Goal: Communication & Community: Answer question/provide support

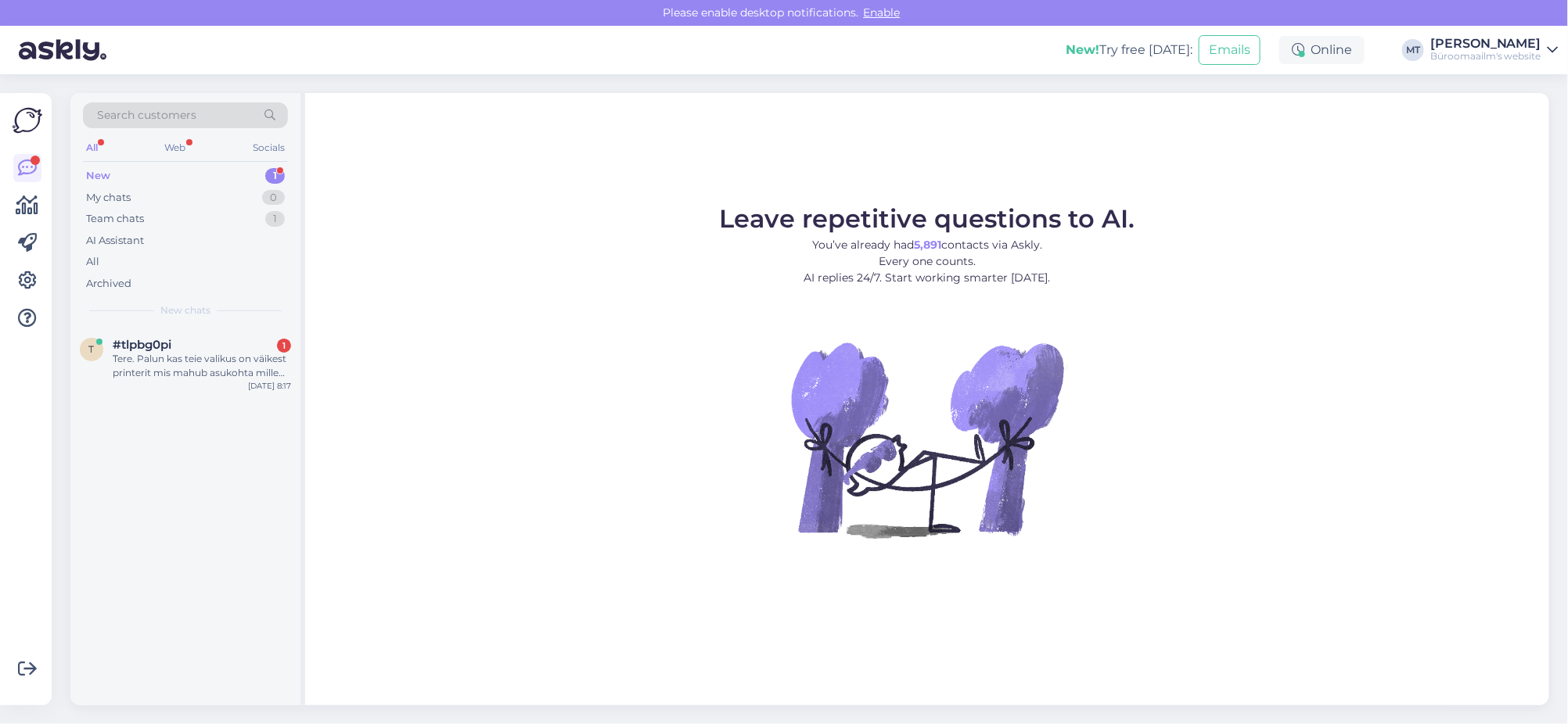
click at [99, 170] on div "New" at bounding box center [98, 175] width 24 height 16
click at [132, 354] on div "Tere. Palun kas teie valikus on väikest printerit mis mahub asukohta mille süga…" at bounding box center [202, 366] width 178 height 28
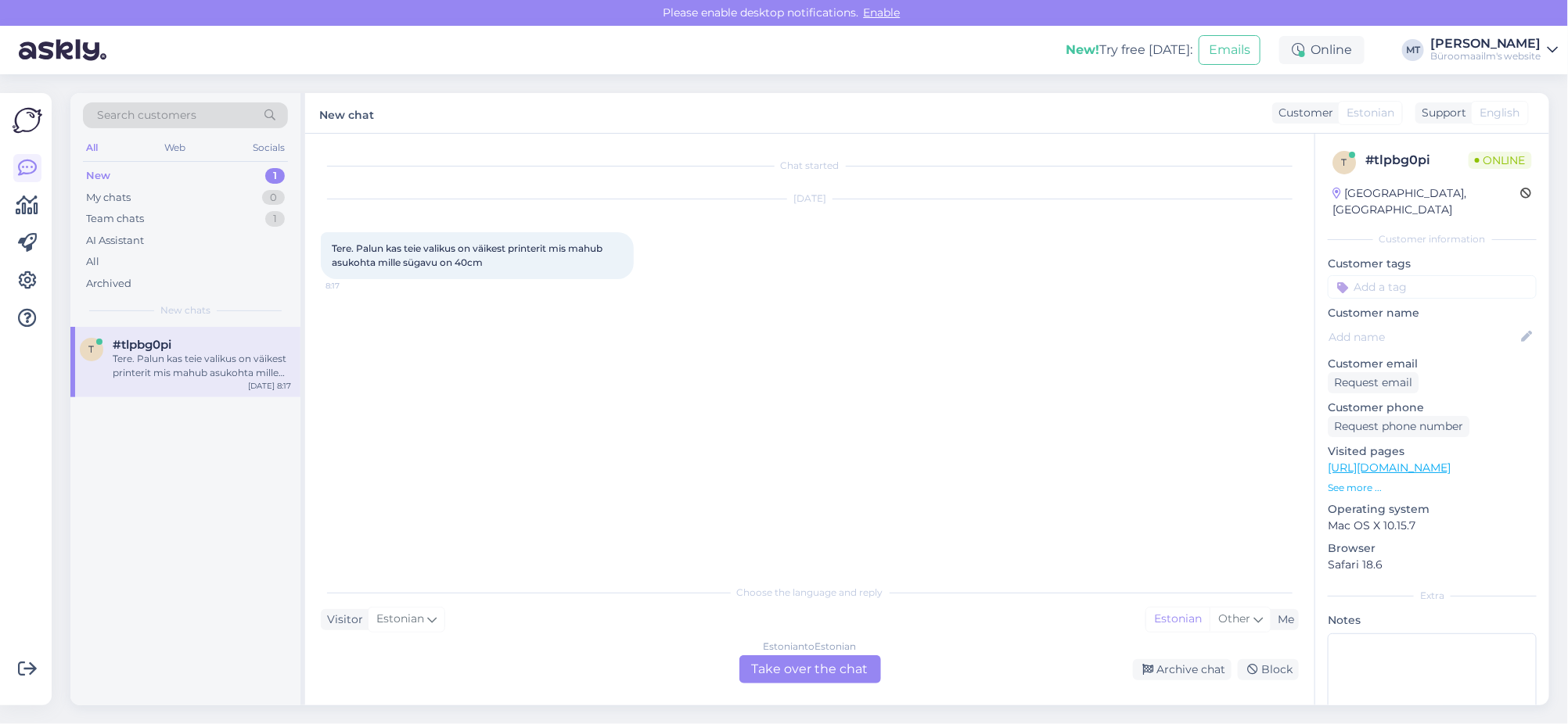
click at [849, 665] on div "Estonian to Estonian Take over the chat" at bounding box center [810, 670] width 142 height 28
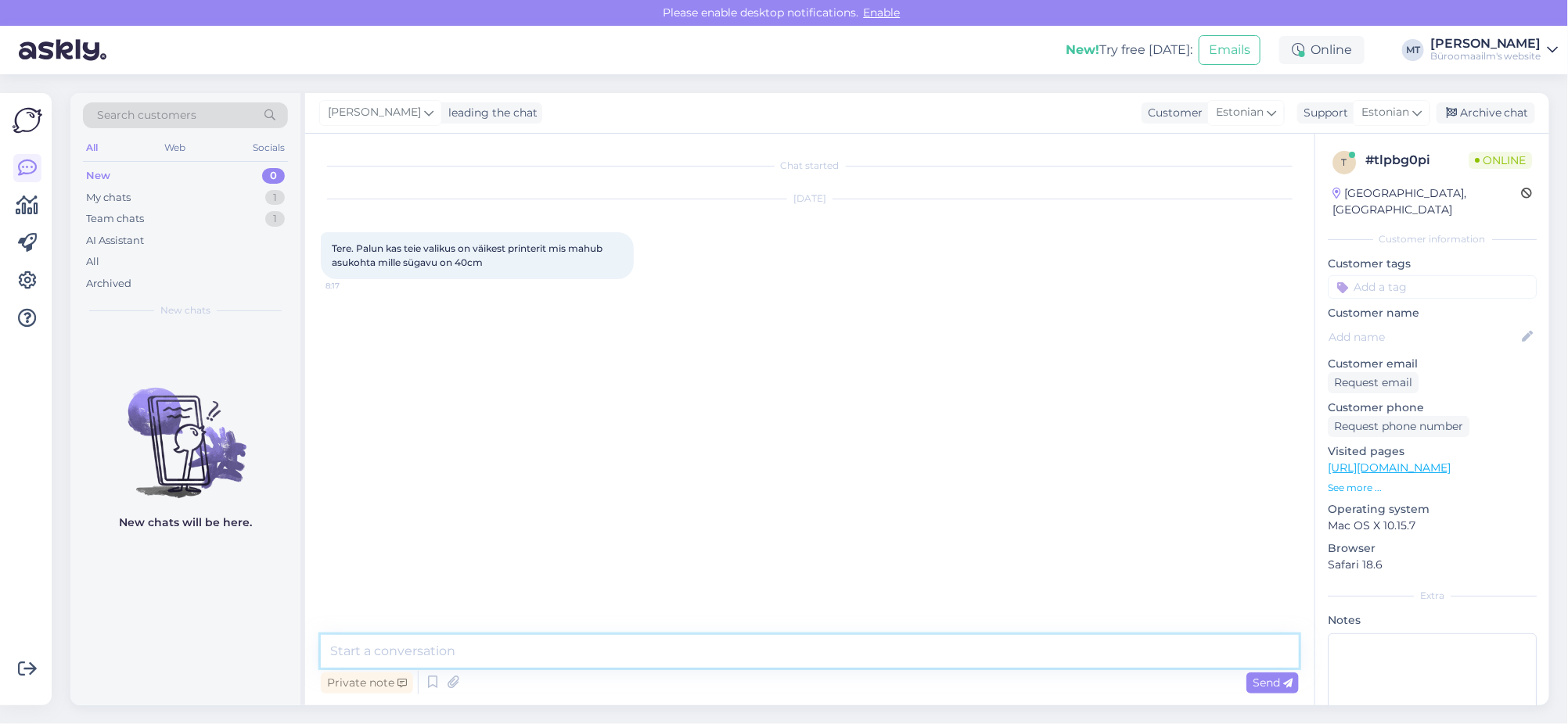
click at [429, 647] on textarea at bounding box center [810, 651] width 978 height 33
click at [367, 647] on textarea "Tere. uurin kohe," at bounding box center [810, 651] width 978 height 33
drag, startPoint x: 481, startPoint y: 654, endPoint x: 366, endPoint y: 655, distance: 115.0
click at [366, 655] on textarea "Tere. urin kohe," at bounding box center [810, 651] width 978 height 33
type textarea "Tere. Kas on vaja kontorikombaini või ainult printerit ? Värvilist või must-val…"
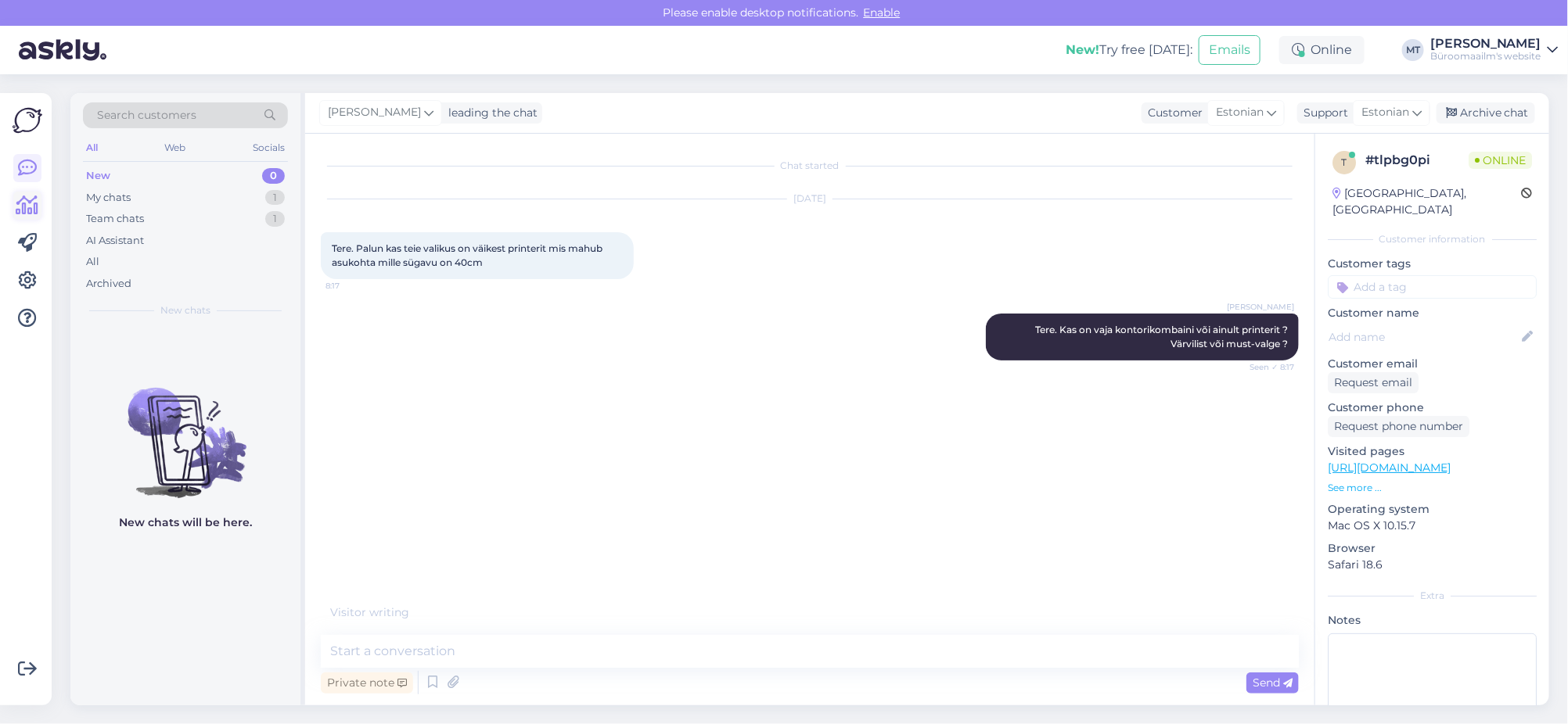
click at [34, 197] on icon at bounding box center [28, 205] width 22 height 19
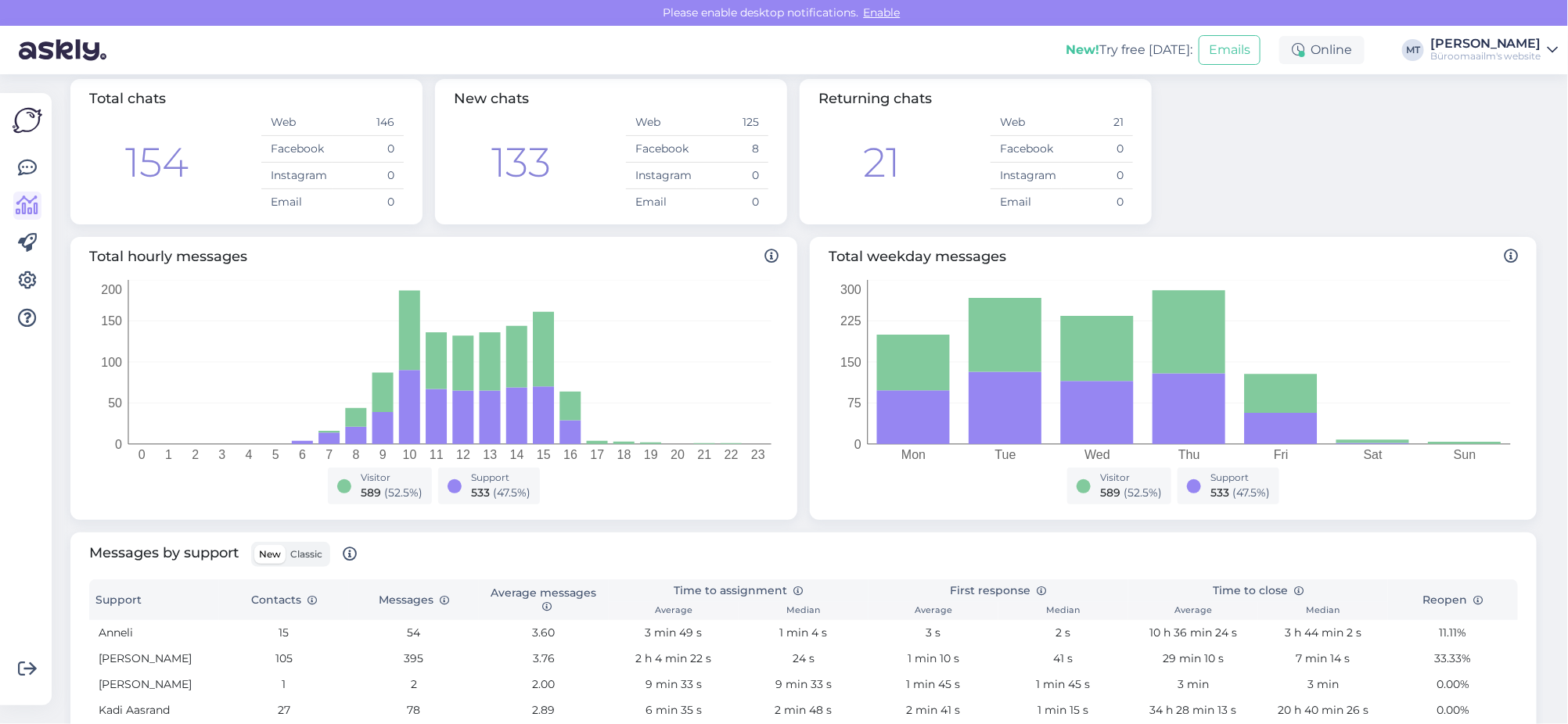
scroll to position [196, 0]
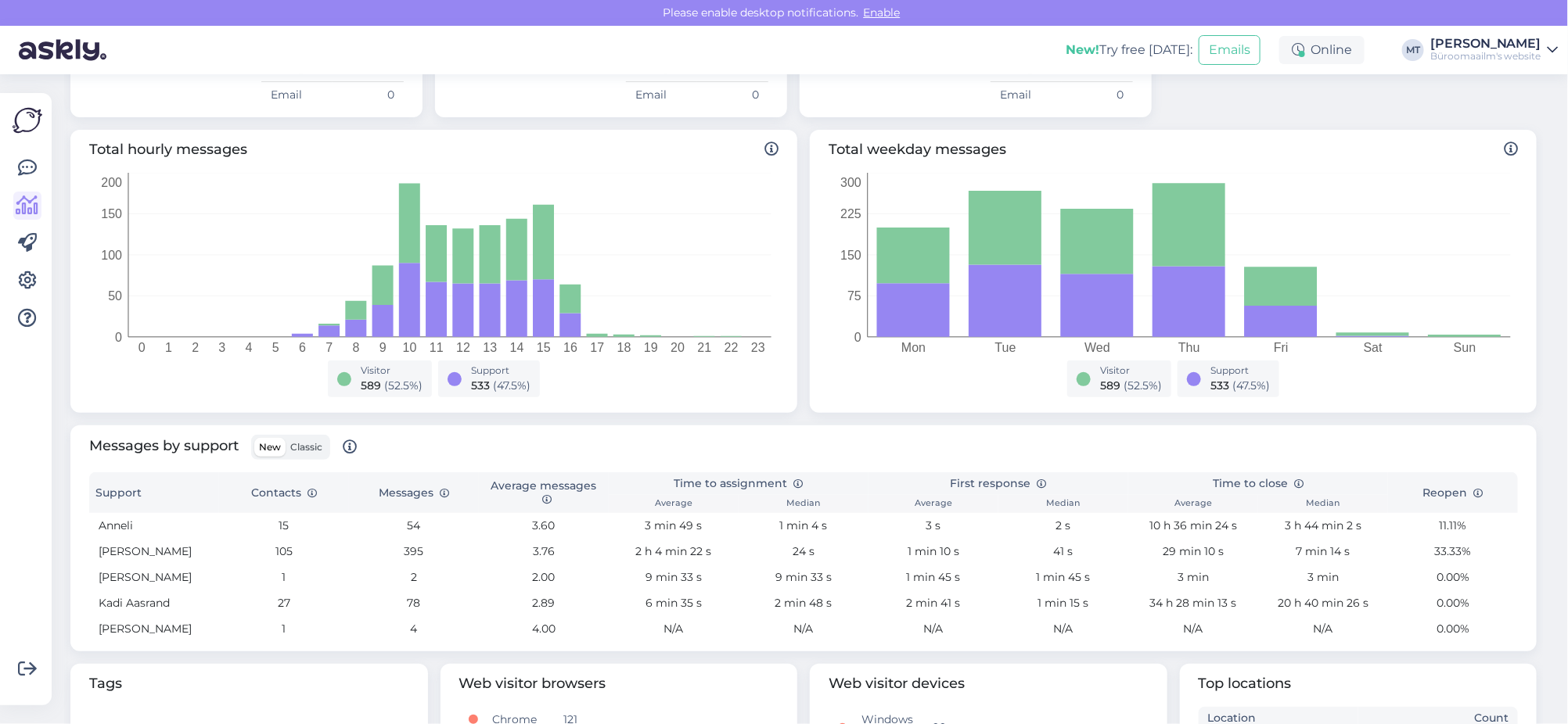
click at [313, 448] on span "Classic" at bounding box center [306, 447] width 32 height 12
click at [286, 439] on input "Classic" at bounding box center [286, 439] width 0 height 0
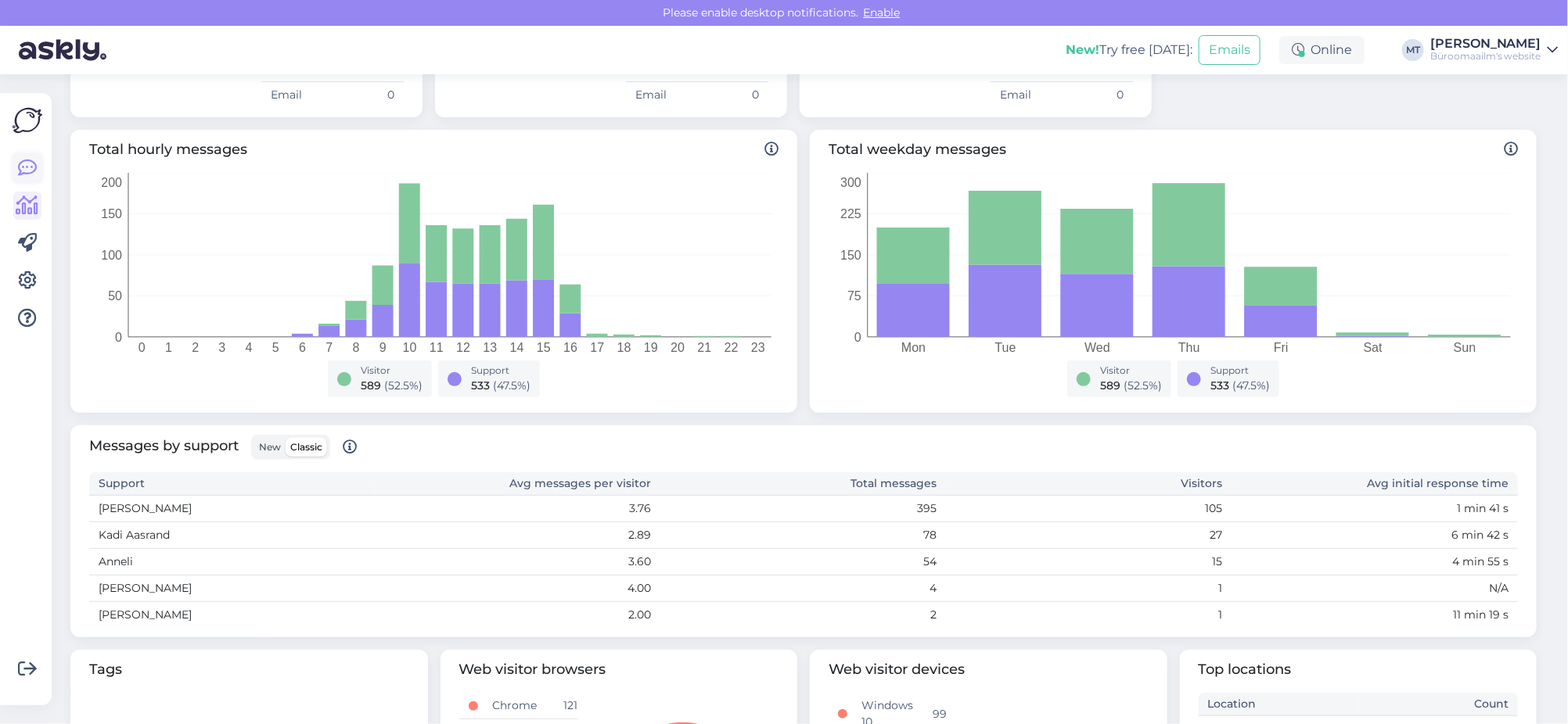
click at [33, 164] on icon at bounding box center [27, 168] width 19 height 19
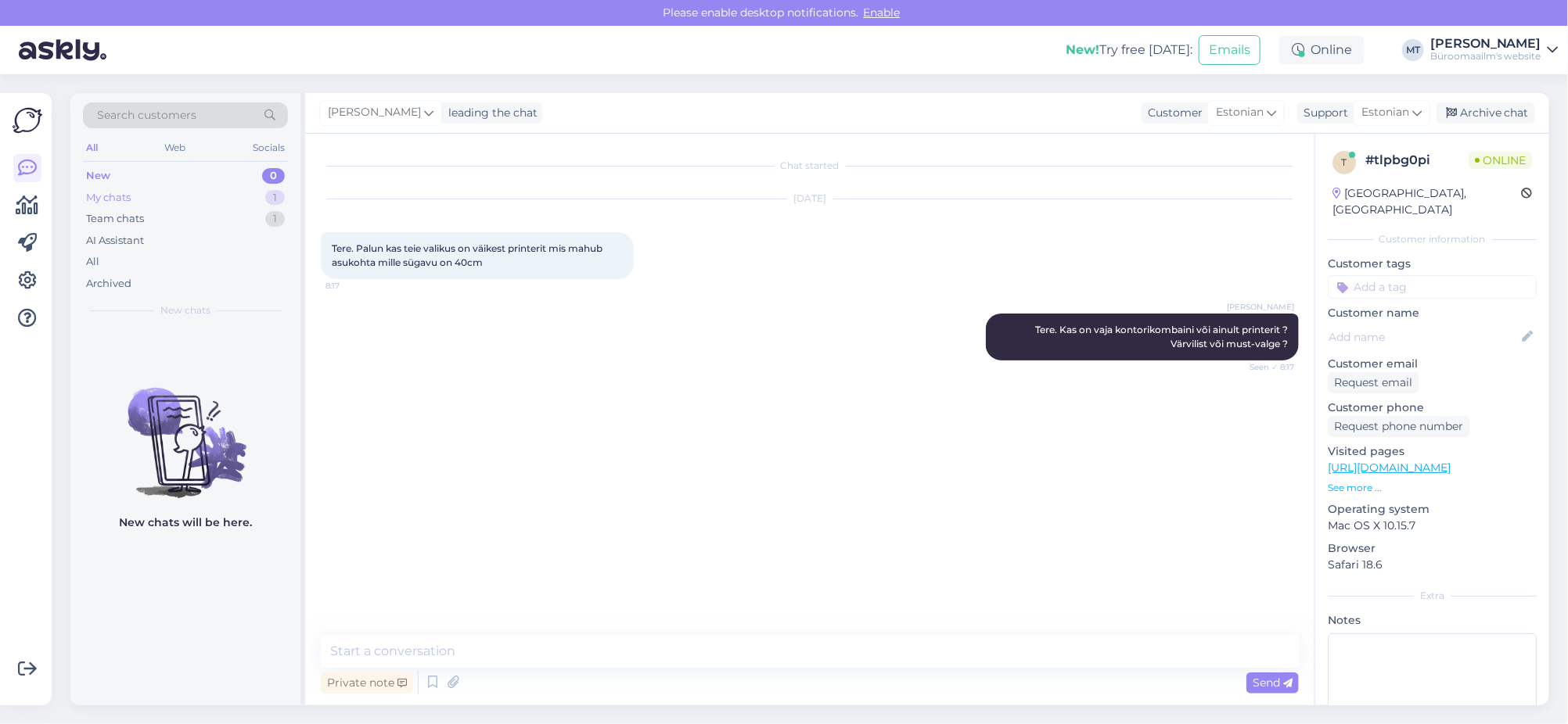
click at [120, 190] on div "My chats" at bounding box center [108, 198] width 45 height 16
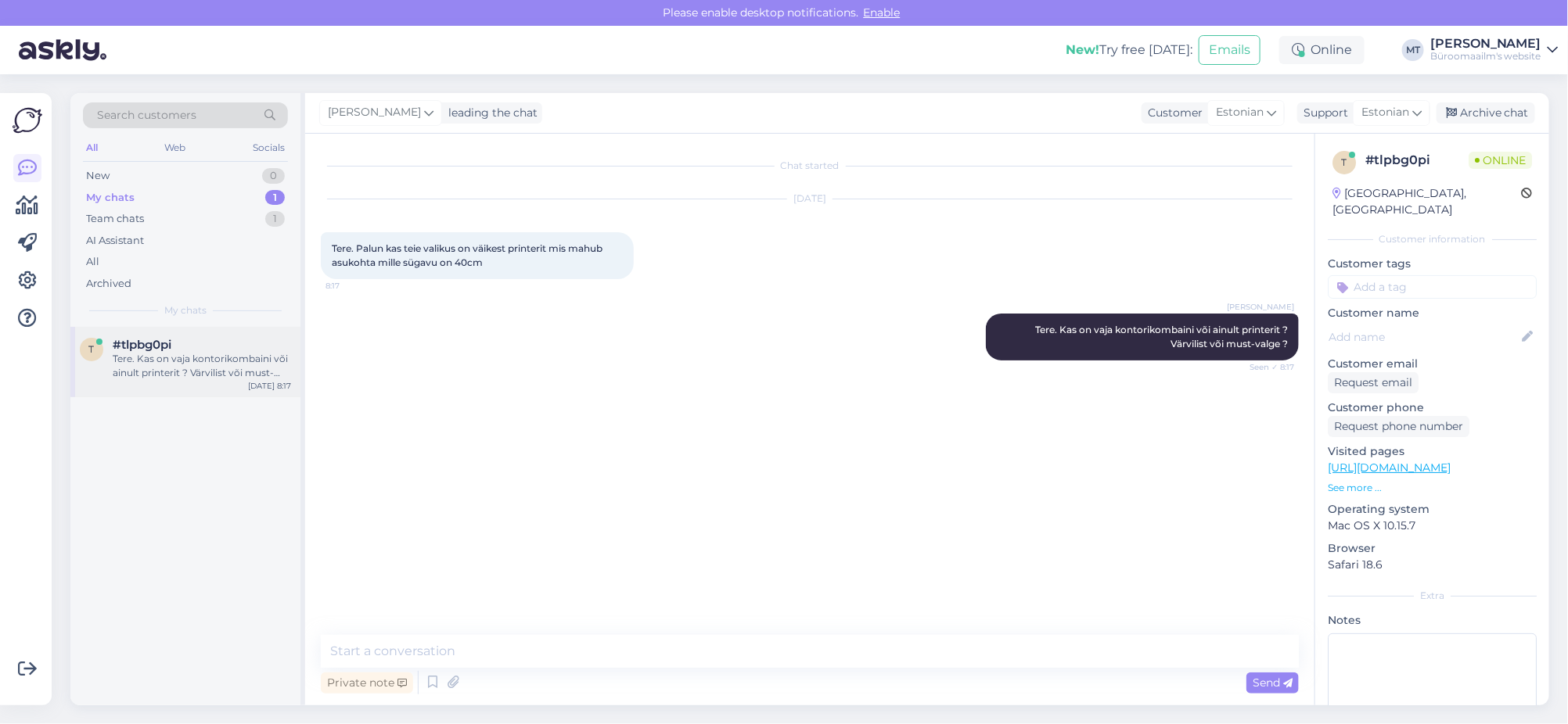
click at [155, 351] on span "#tlpbg0pi" at bounding box center [142, 344] width 59 height 14
click at [414, 642] on textarea at bounding box center [810, 651] width 978 height 33
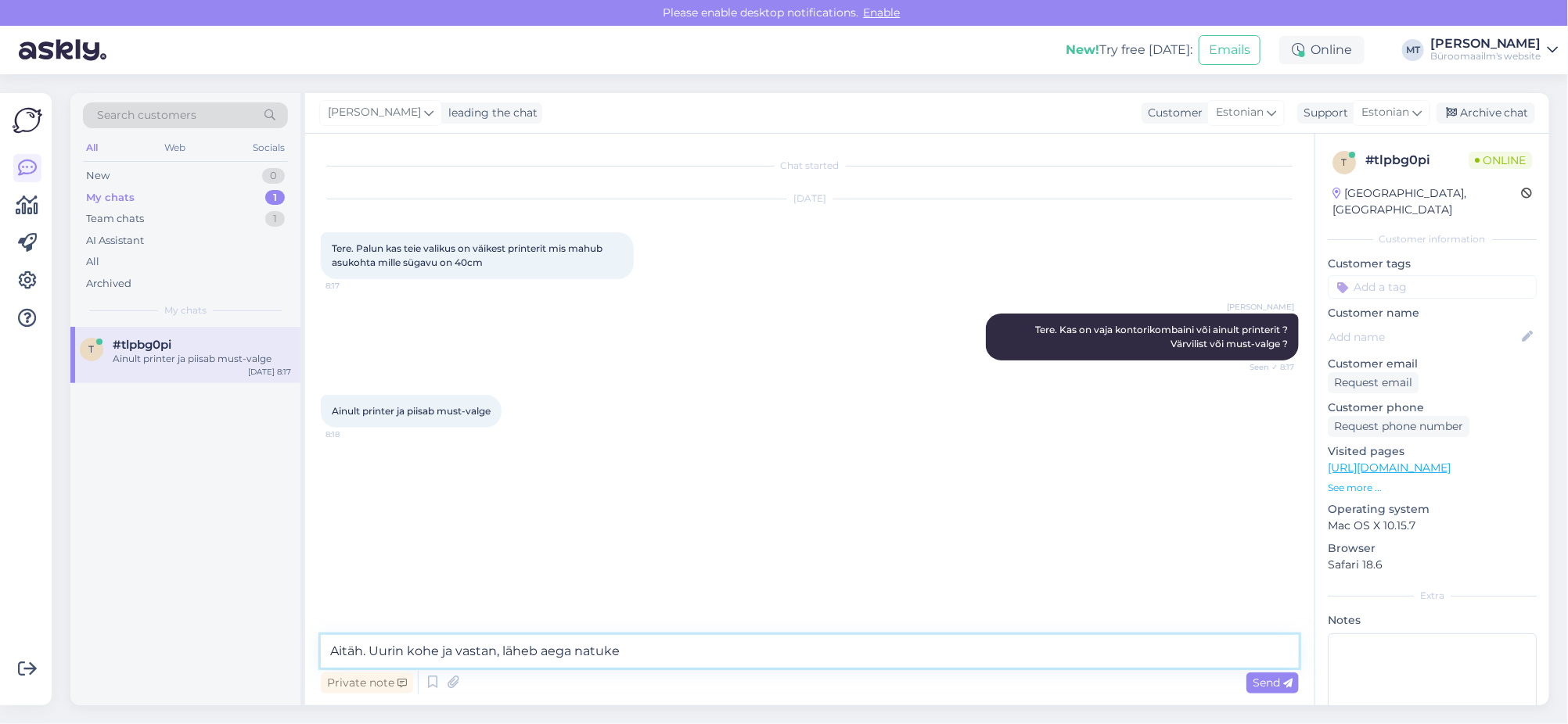
type textarea "Aitäh. Uurin kohe ja vastan, läheb aega natuke."
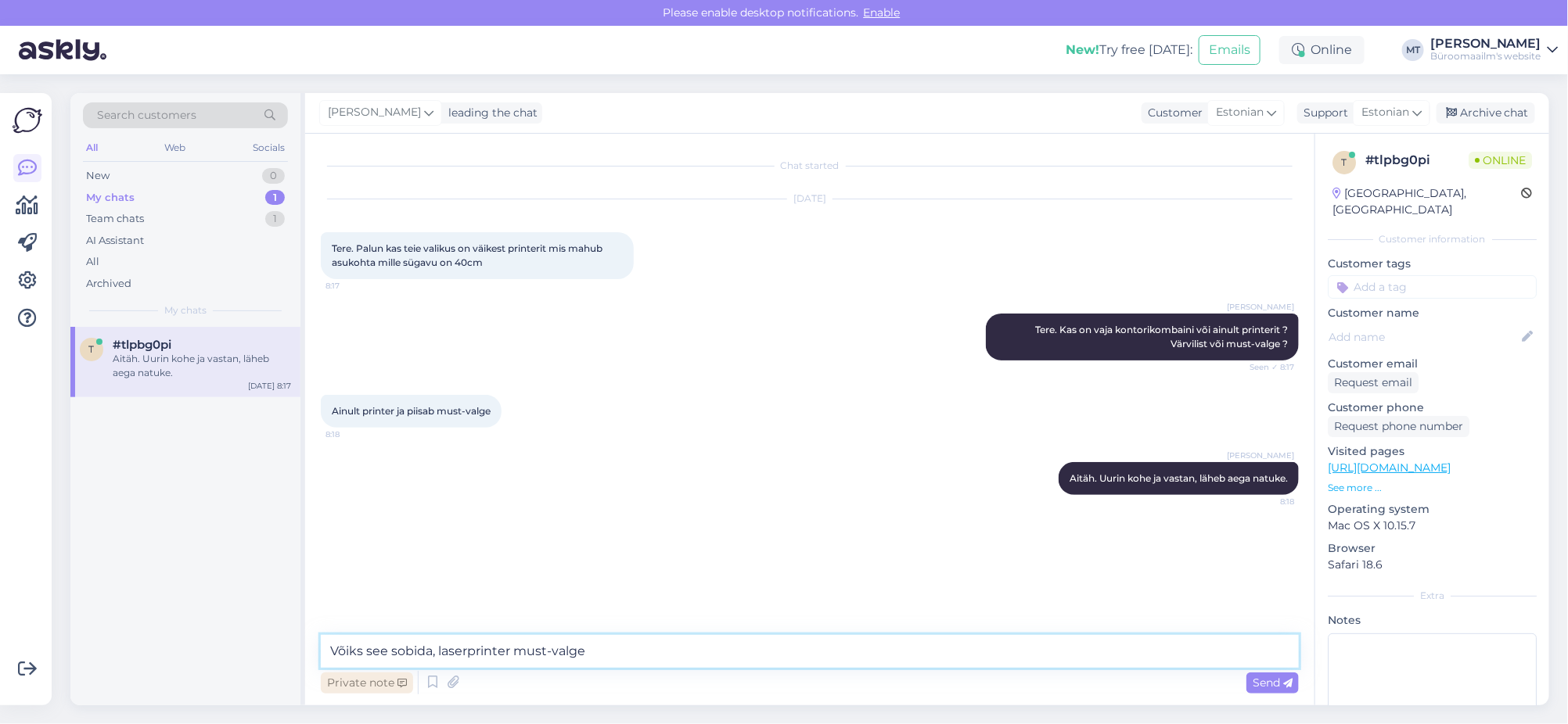
paste textarea "[URL][DOMAIN_NAME]"
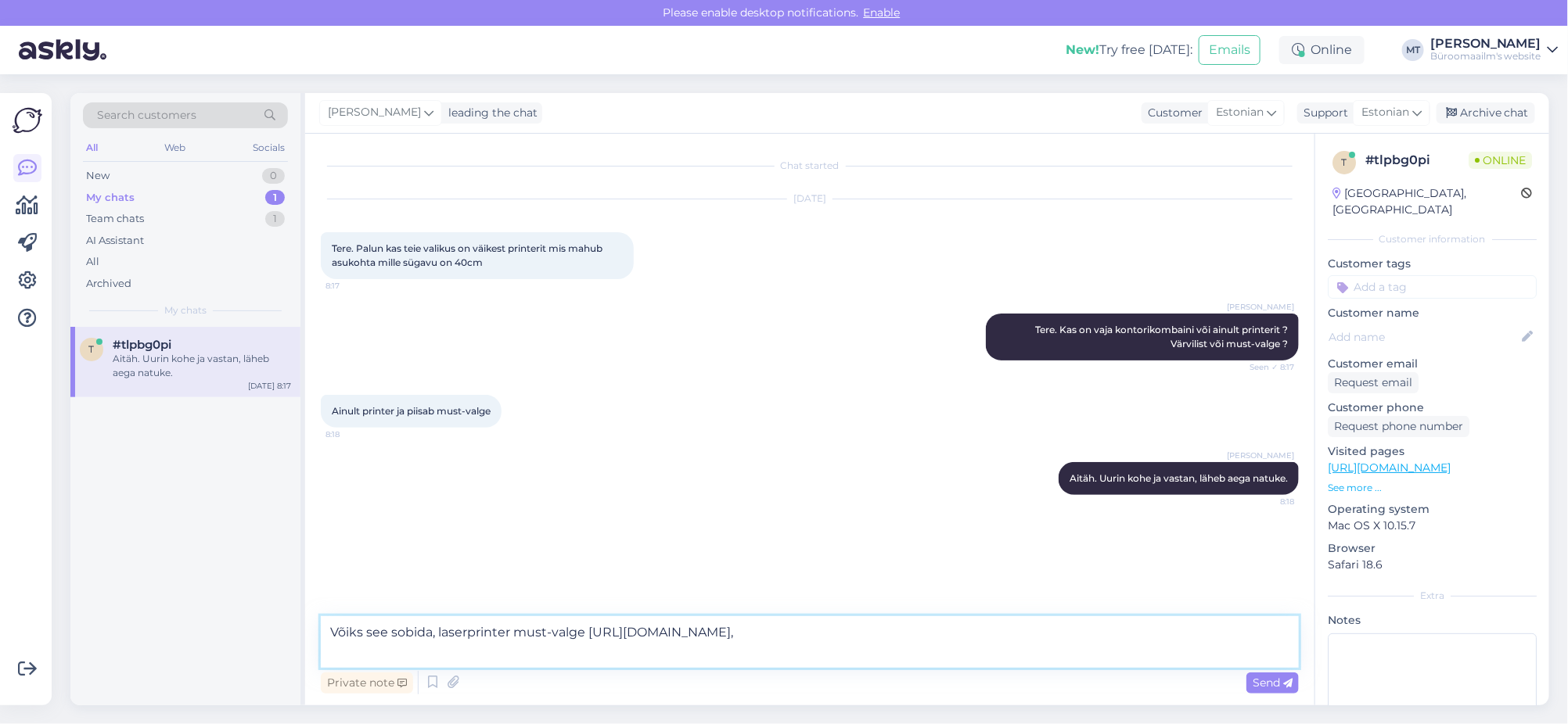
paste textarea "Kaal ja mõõtmed Laius The measurement or extent of something from side to side.…"
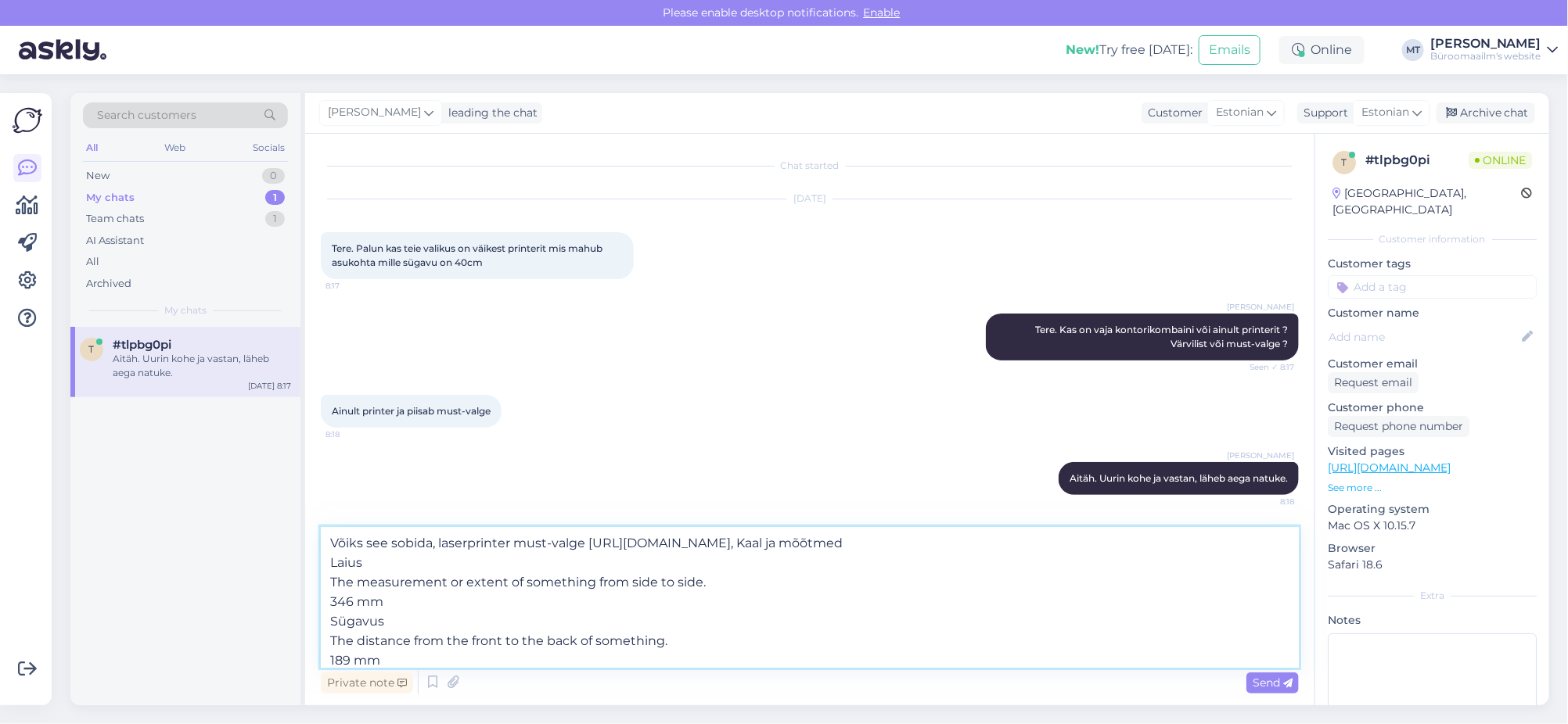
drag, startPoint x: 709, startPoint y: 609, endPoint x: 331, endPoint y: 606, distance: 378.0
click at [331, 606] on textarea "Võiks see sobida, laserprinter must-valge [URL][DOMAIN_NAME], Kaal ja mõõtmed L…" at bounding box center [810, 597] width 978 height 141
drag, startPoint x: 671, startPoint y: 645, endPoint x: 320, endPoint y: 649, distance: 351.0
click at [321, 649] on textarea "Võiks see sobida, laserprinter must-valge [URL][DOMAIN_NAME], Kaal ja mõõtmed L…" at bounding box center [810, 597] width 978 height 141
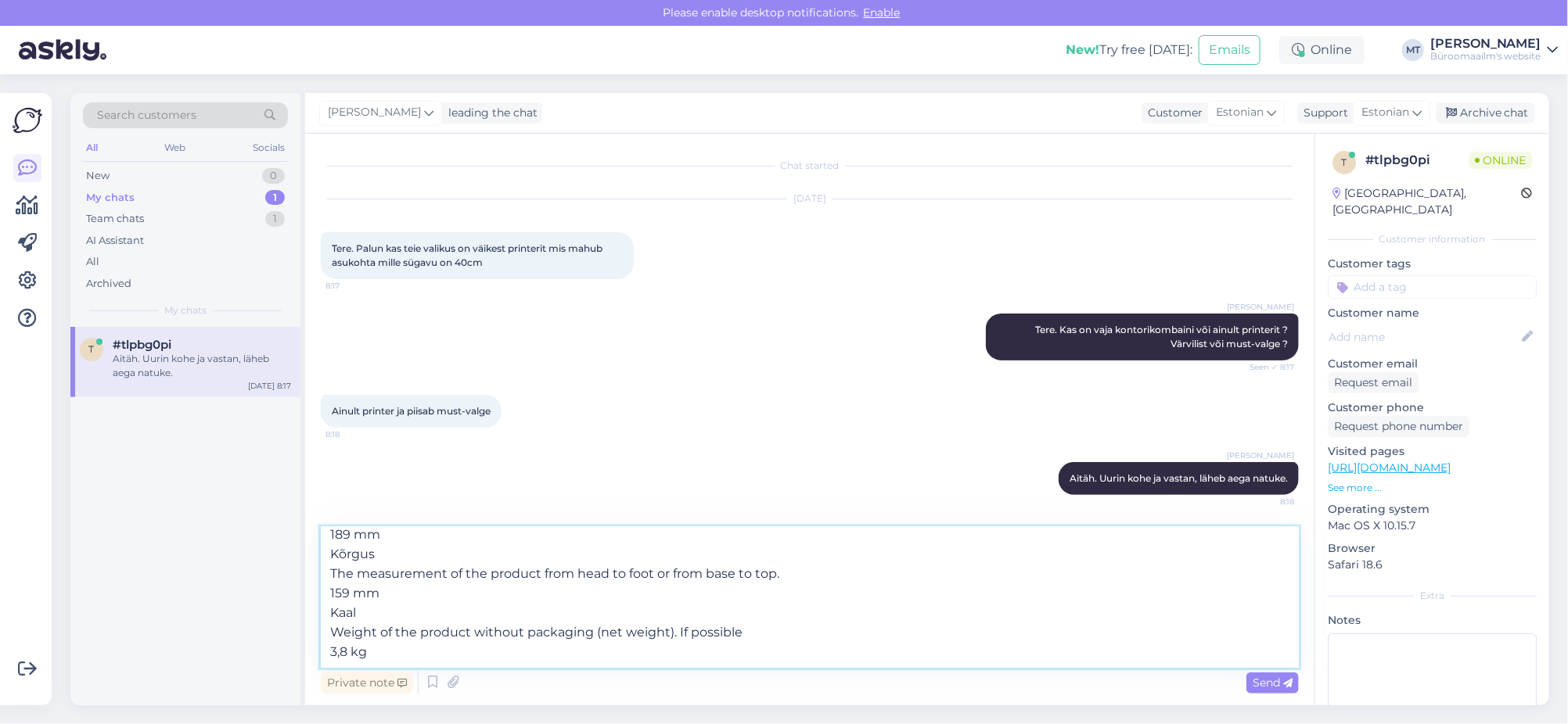
scroll to position [98, 0]
drag, startPoint x: 784, startPoint y: 587, endPoint x: 332, endPoint y: 583, distance: 452.0
click at [332, 583] on textarea "Võiks see sobida, laserprinter must-valge [URL][DOMAIN_NAME], Kaal ja mõõtmed L…" at bounding box center [810, 597] width 978 height 141
drag, startPoint x: 758, startPoint y: 632, endPoint x: 315, endPoint y: 636, distance: 443.0
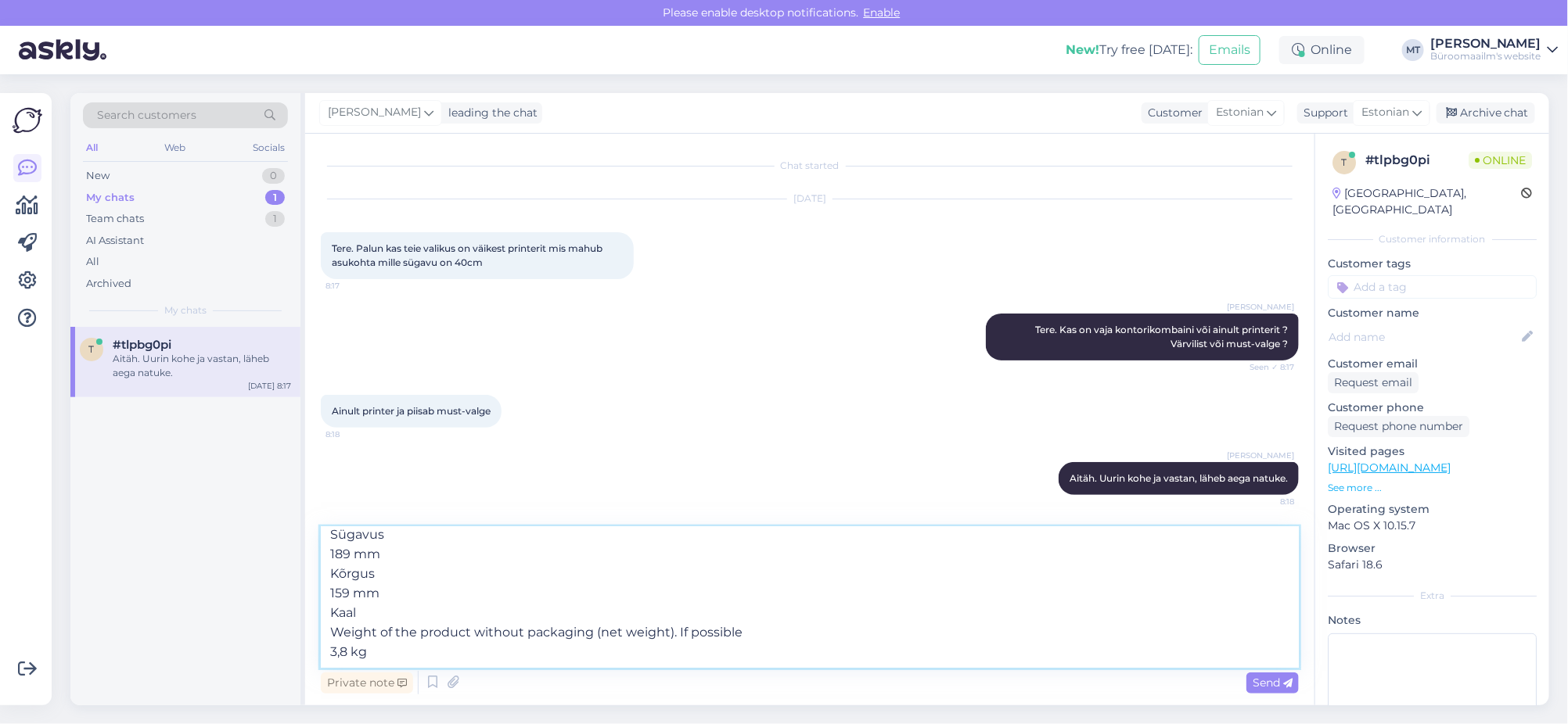
click at [315, 636] on div "Chat started [DATE] Tere. Palun kas teie valikus on väikest printerit mis mahub…" at bounding box center [810, 419] width 1010 height 572
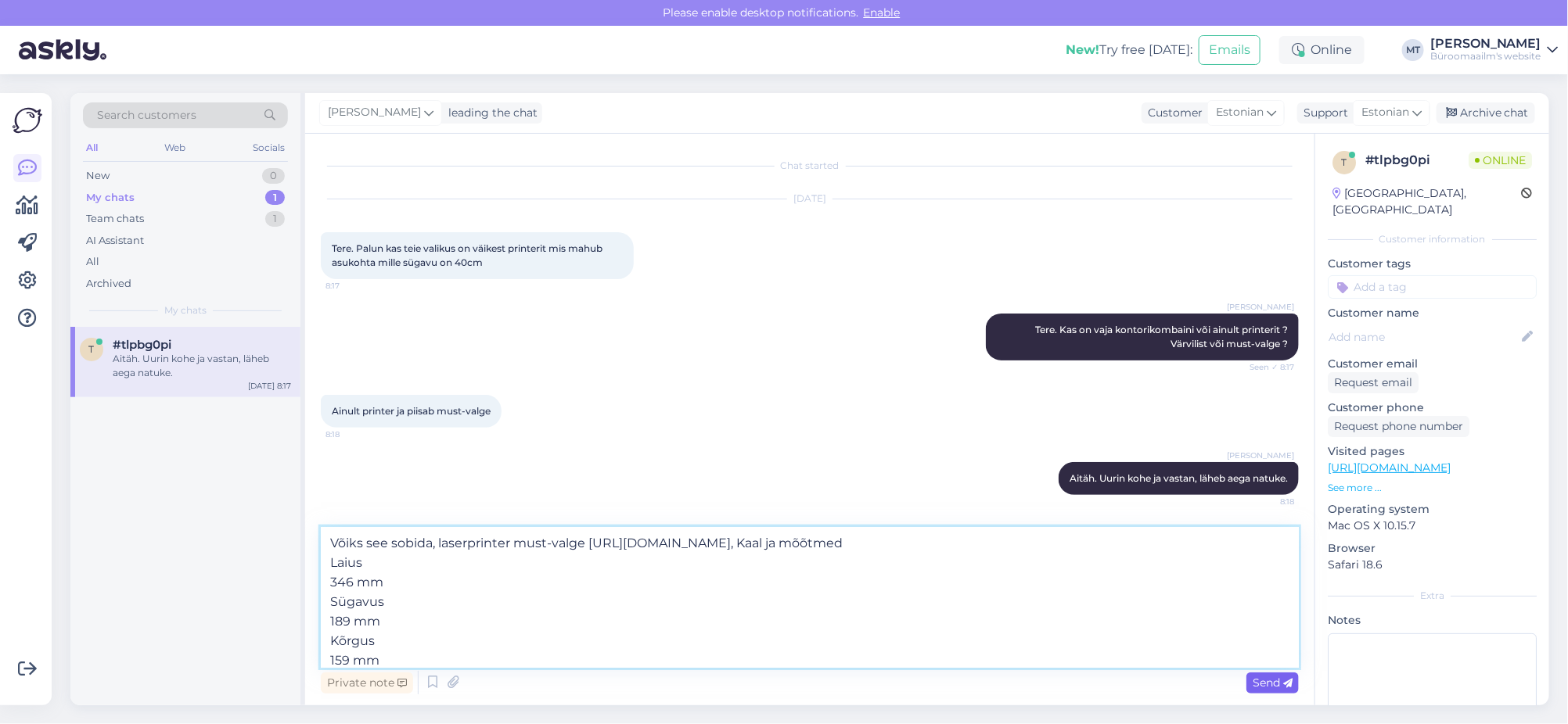
type textarea "Võiks see sobida, laserprinter must-valge [URL][DOMAIN_NAME], Kaal ja mõõtmed L…"
click at [1267, 684] on span "Send" at bounding box center [1272, 682] width 40 height 14
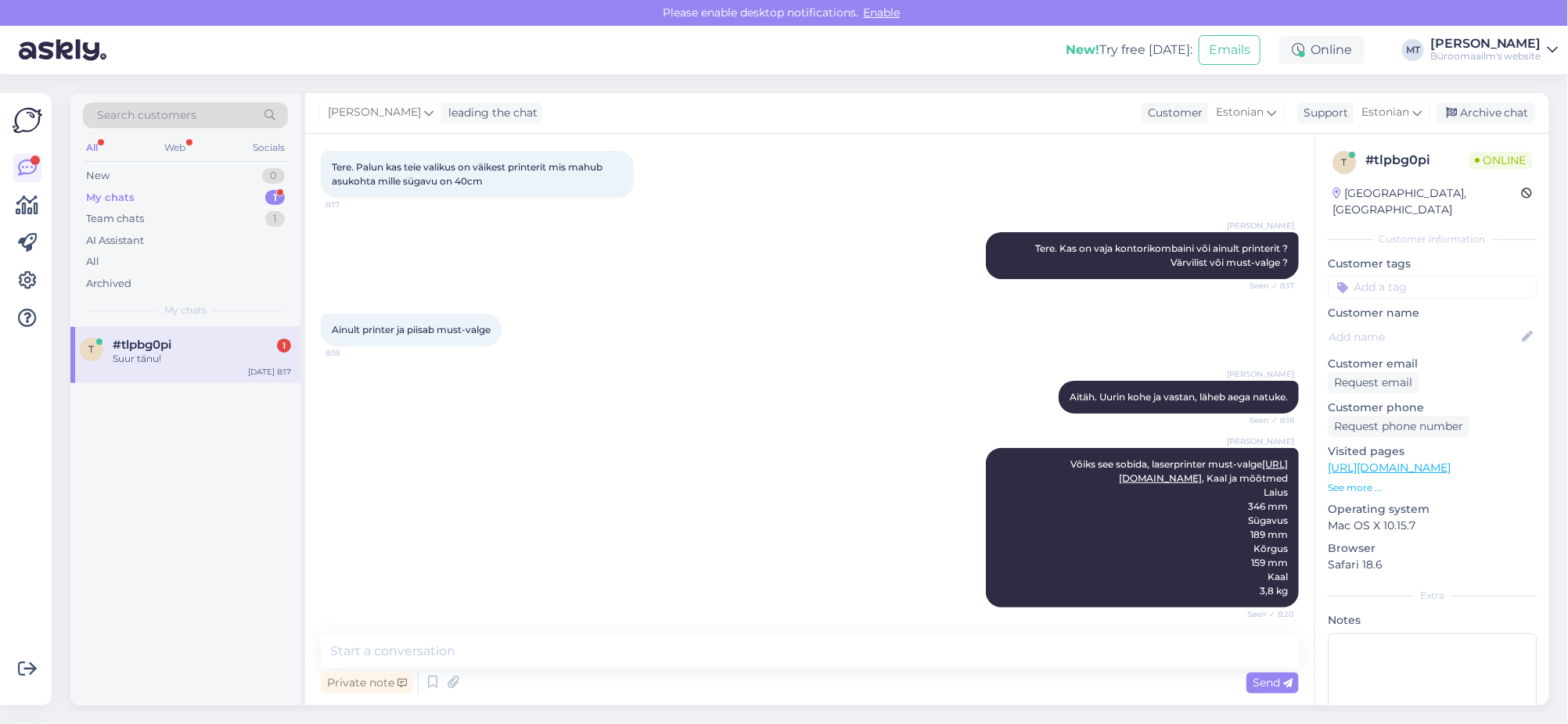
scroll to position [179, 0]
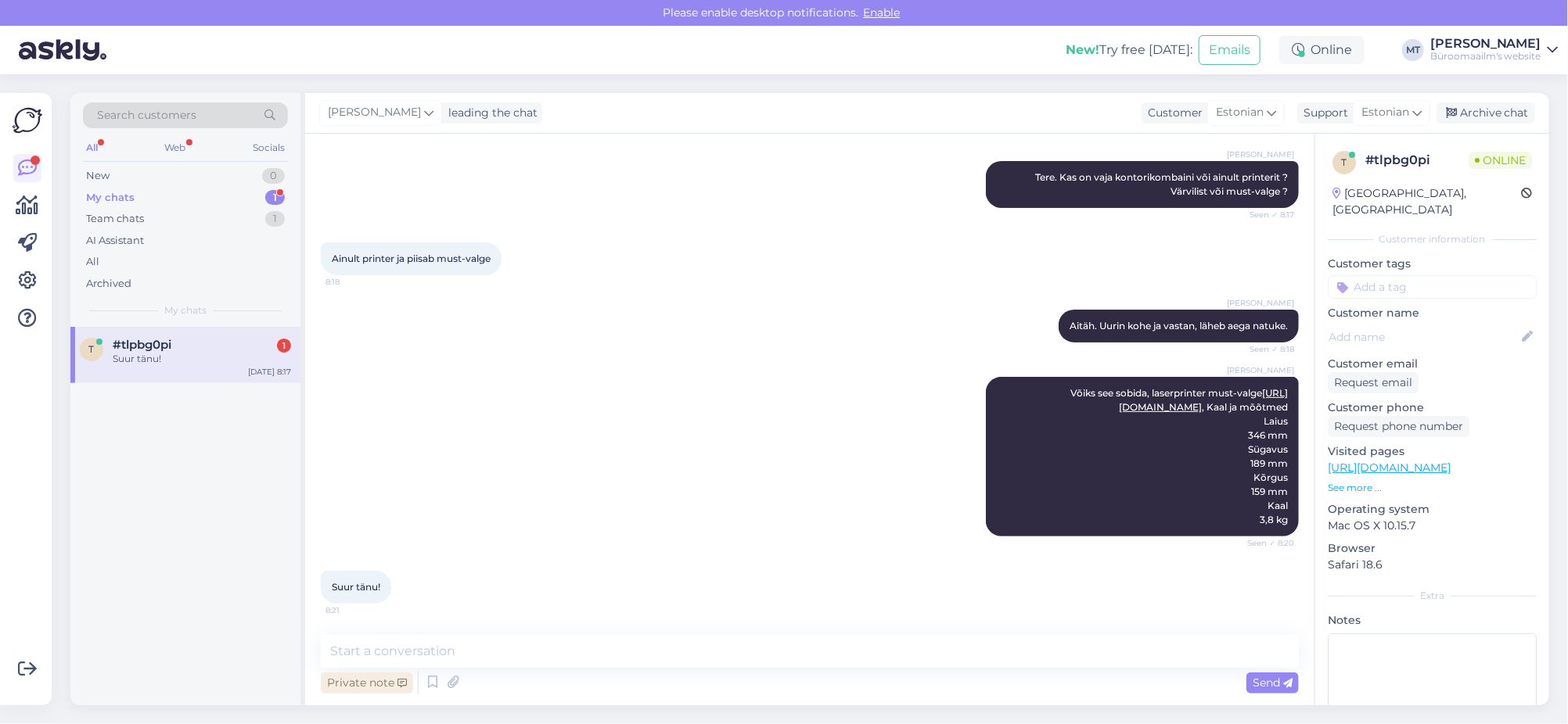
click at [398, 675] on div "Private note" at bounding box center [367, 683] width 92 height 21
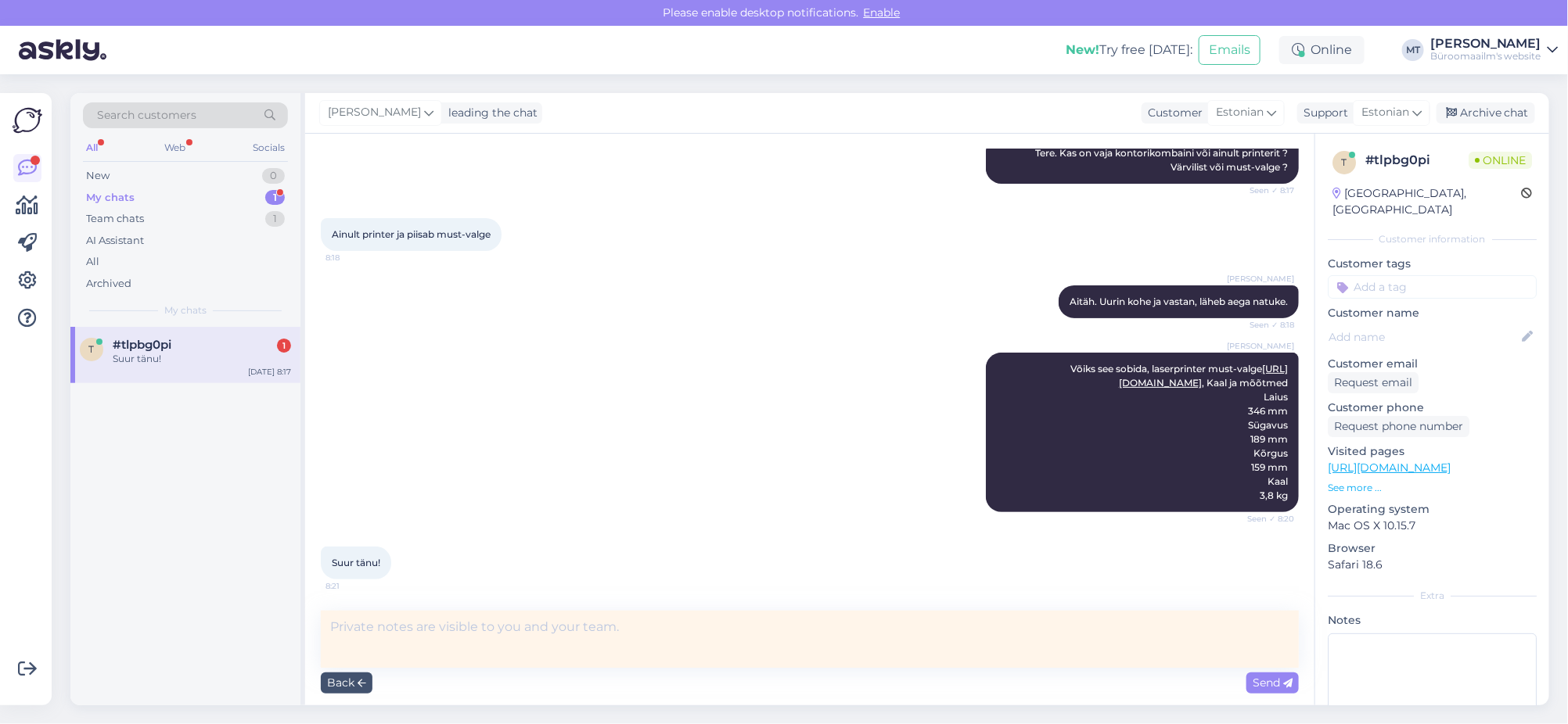
click at [565, 530] on div "[PERSON_NAME] Võiks see sobida, laserprinter must-valge [URL][DOMAIN_NAME] , Ka…" at bounding box center [810, 433] width 978 height 194
click at [126, 346] on span "#tlpbg0pi" at bounding box center [142, 344] width 59 height 14
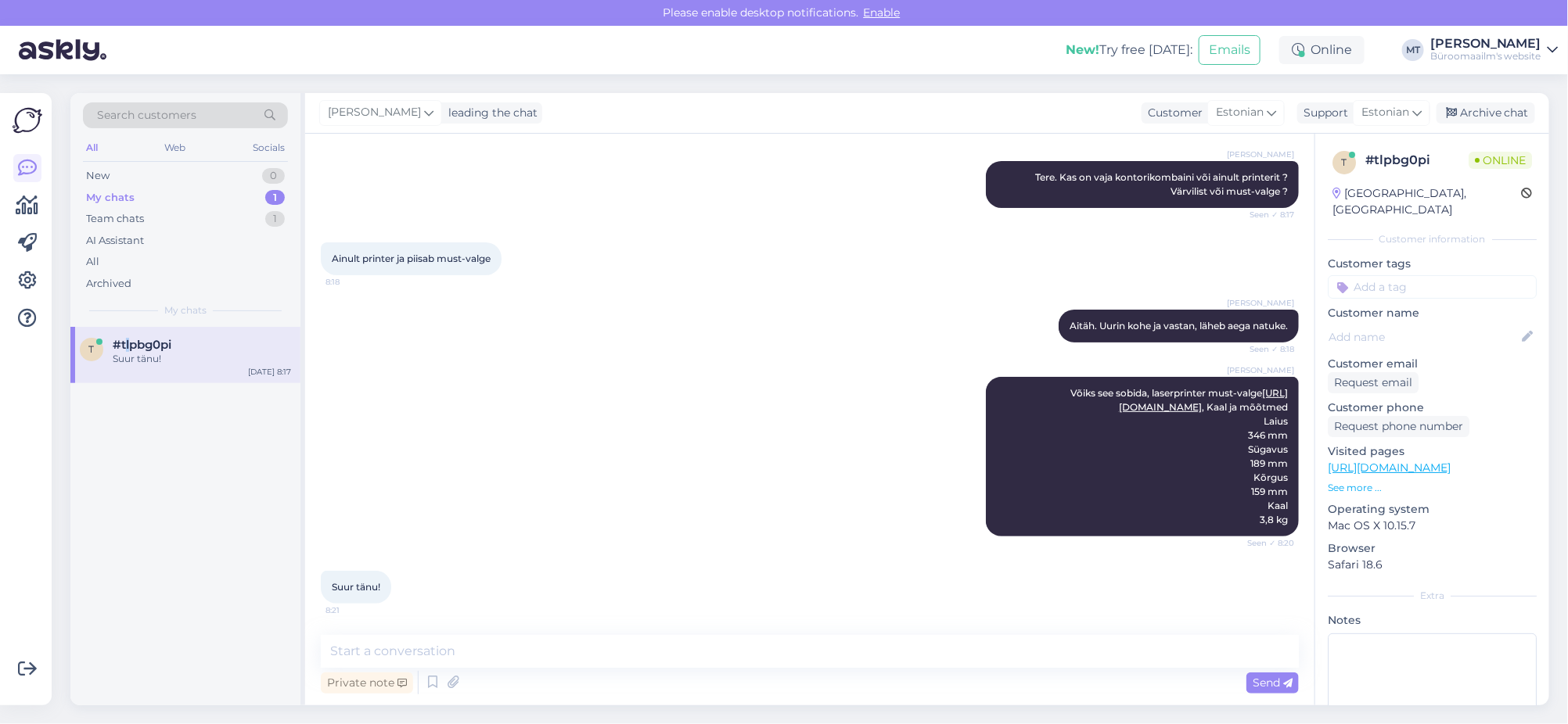
scroll to position [0, 0]
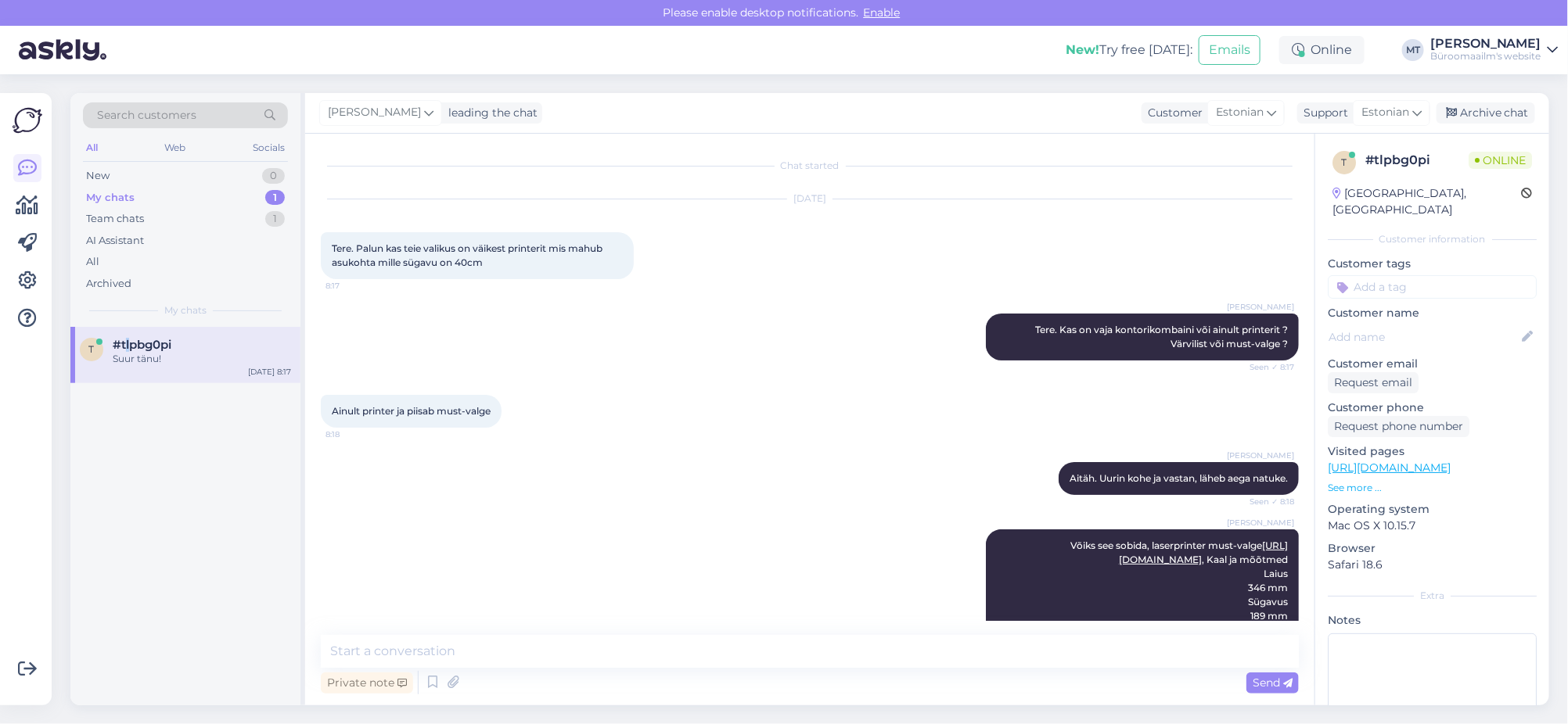
click at [91, 197] on div "My chats" at bounding box center [110, 198] width 49 height 16
click at [452, 650] on textarea at bounding box center [810, 651] width 978 height 33
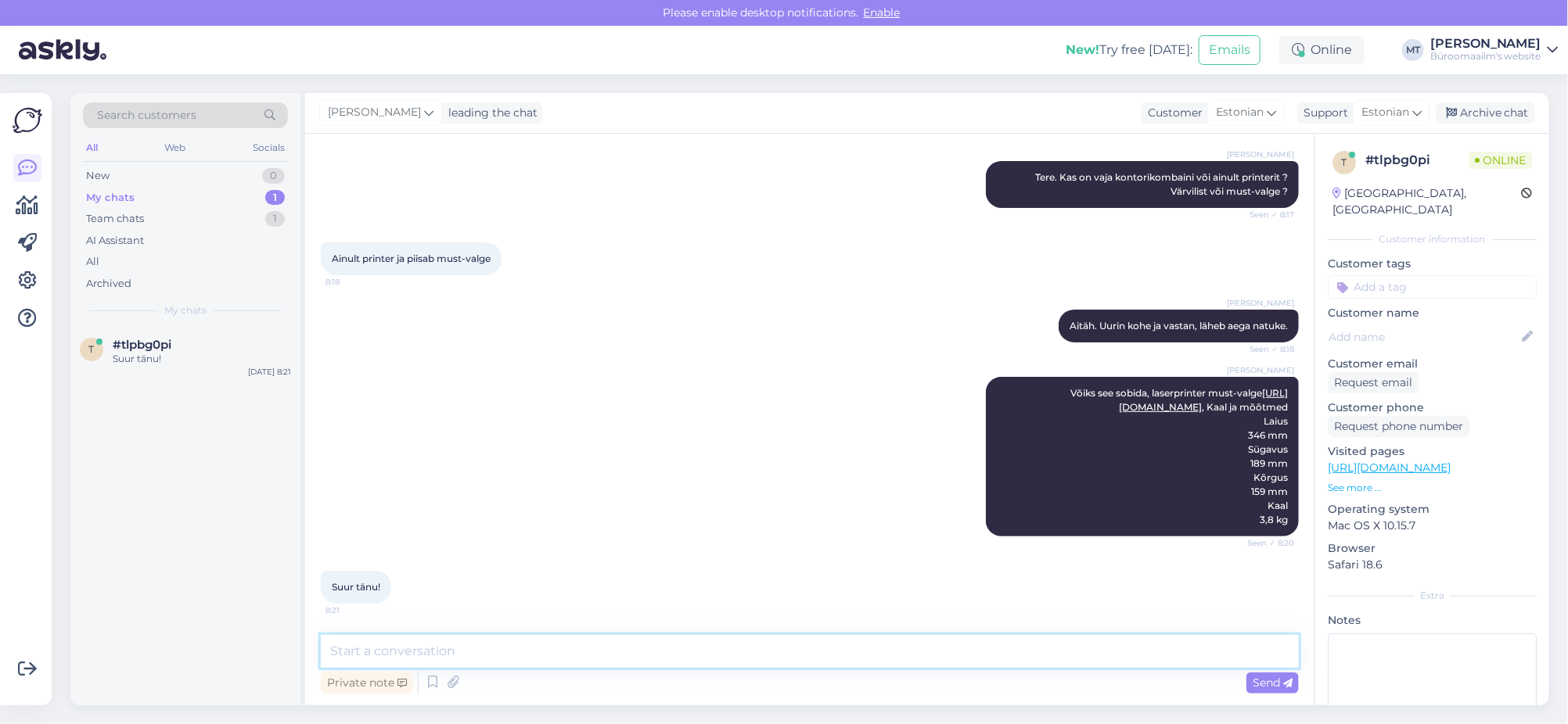
click at [419, 647] on textarea at bounding box center [810, 651] width 978 height 33
type textarea "Aitäh."
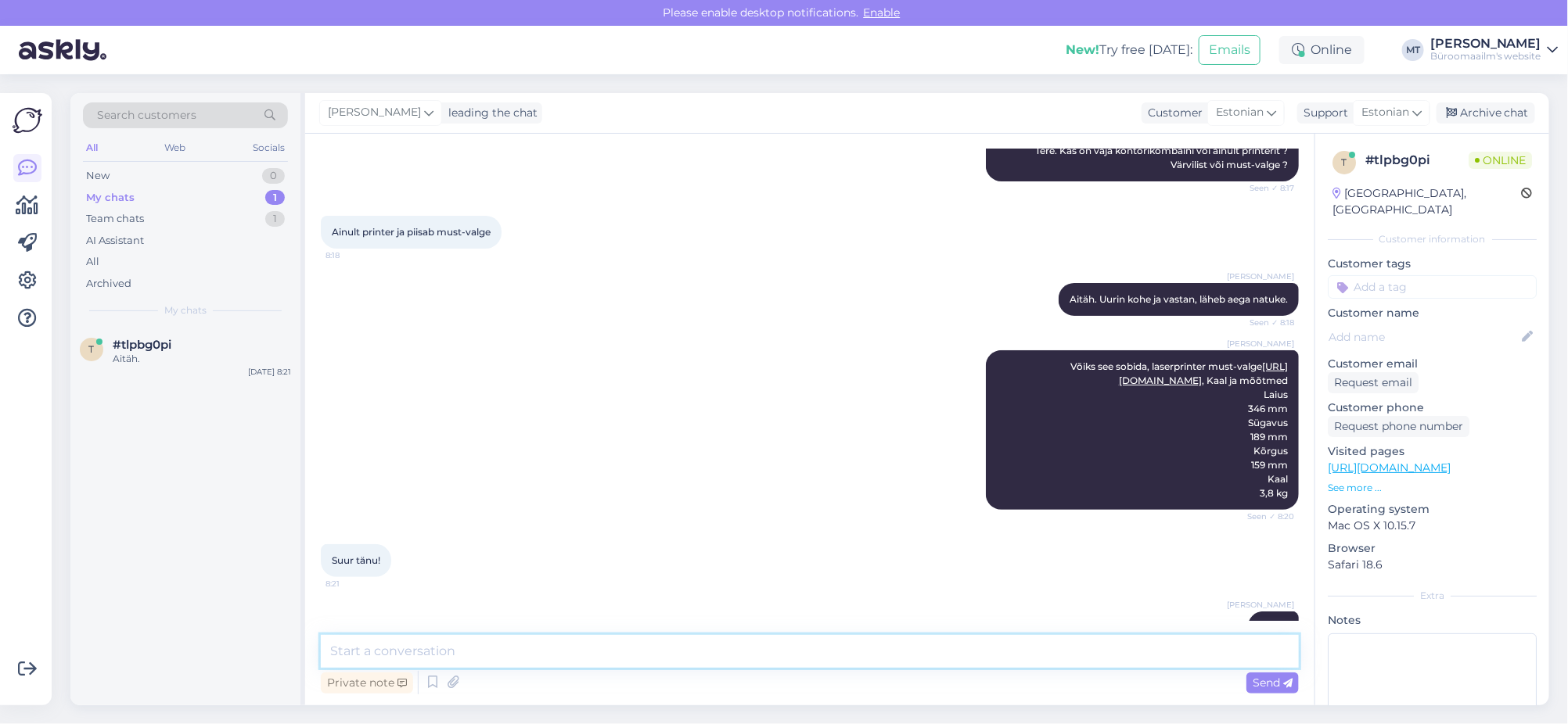
scroll to position [247, 0]
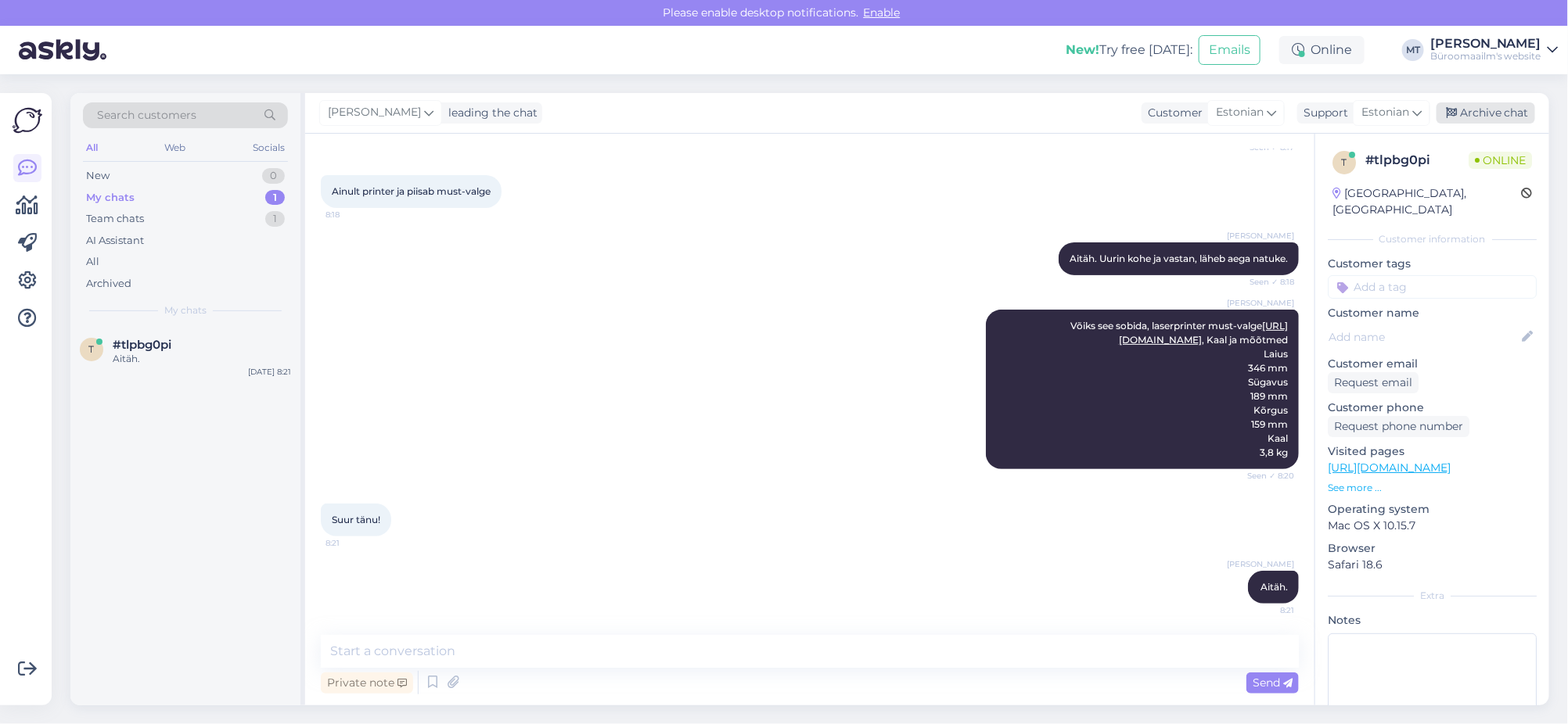
click at [1493, 108] on div "Archive chat" at bounding box center [1486, 113] width 99 height 21
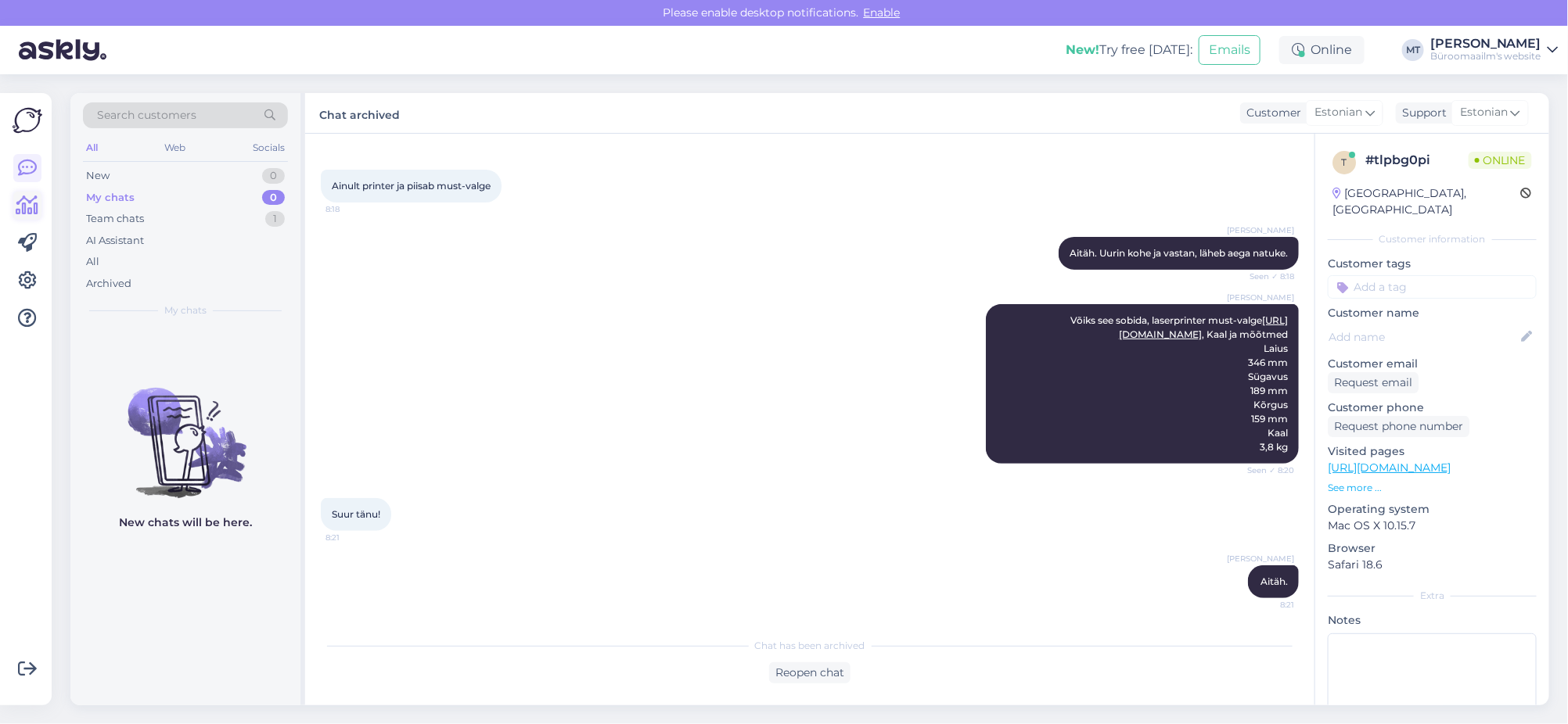
click at [27, 207] on icon at bounding box center [28, 205] width 22 height 19
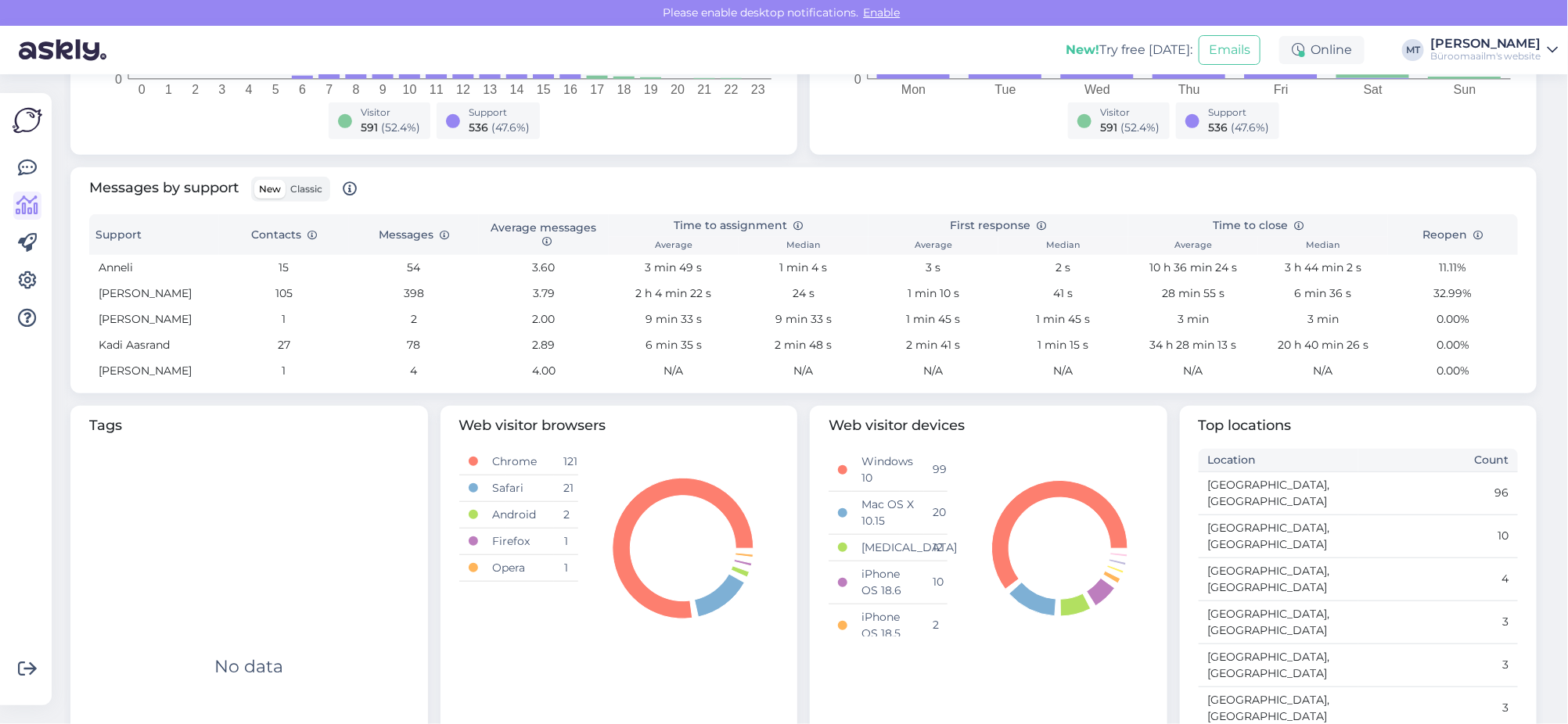
scroll to position [489, 0]
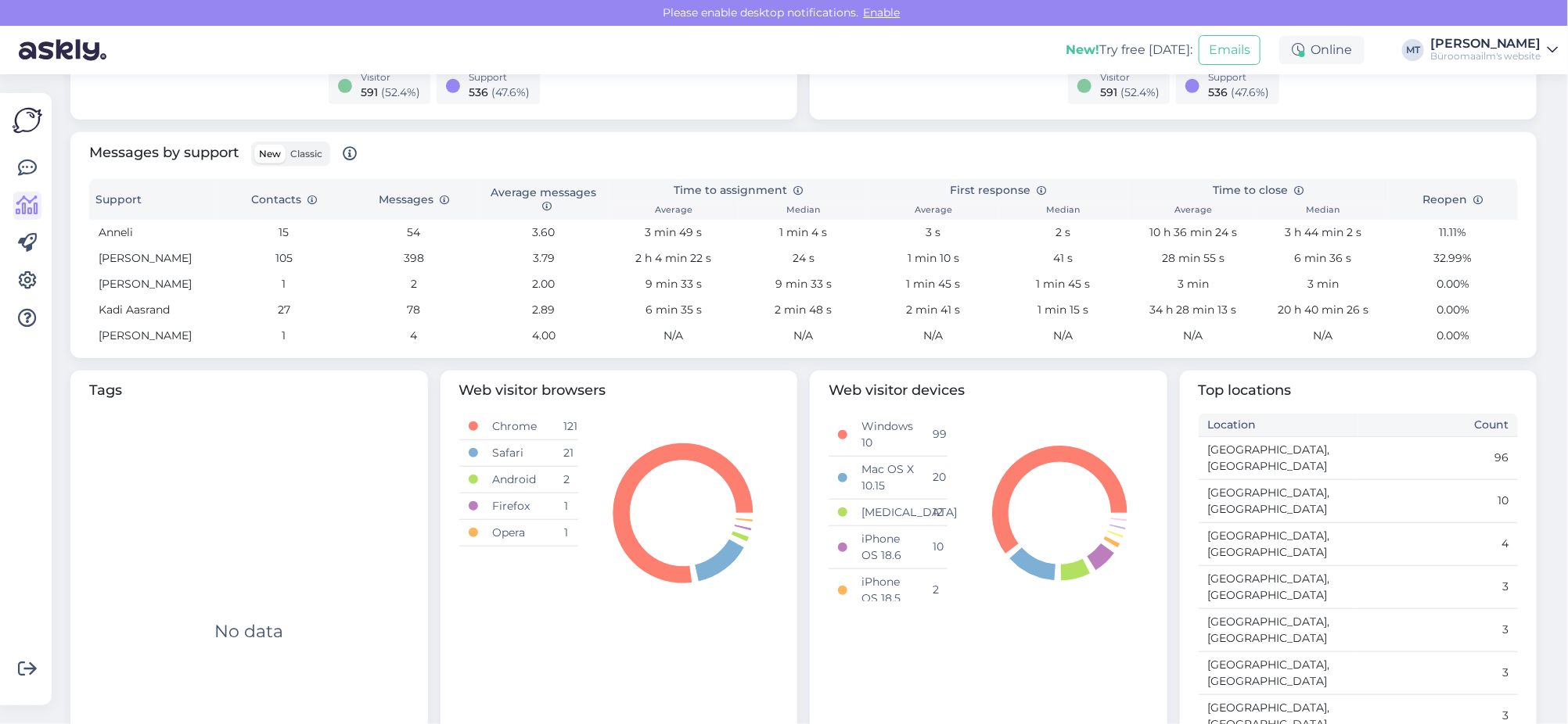
click at [297, 150] on span "Classic" at bounding box center [306, 153] width 32 height 12
click at [286, 145] on input "Classic" at bounding box center [286, 145] width 0 height 0
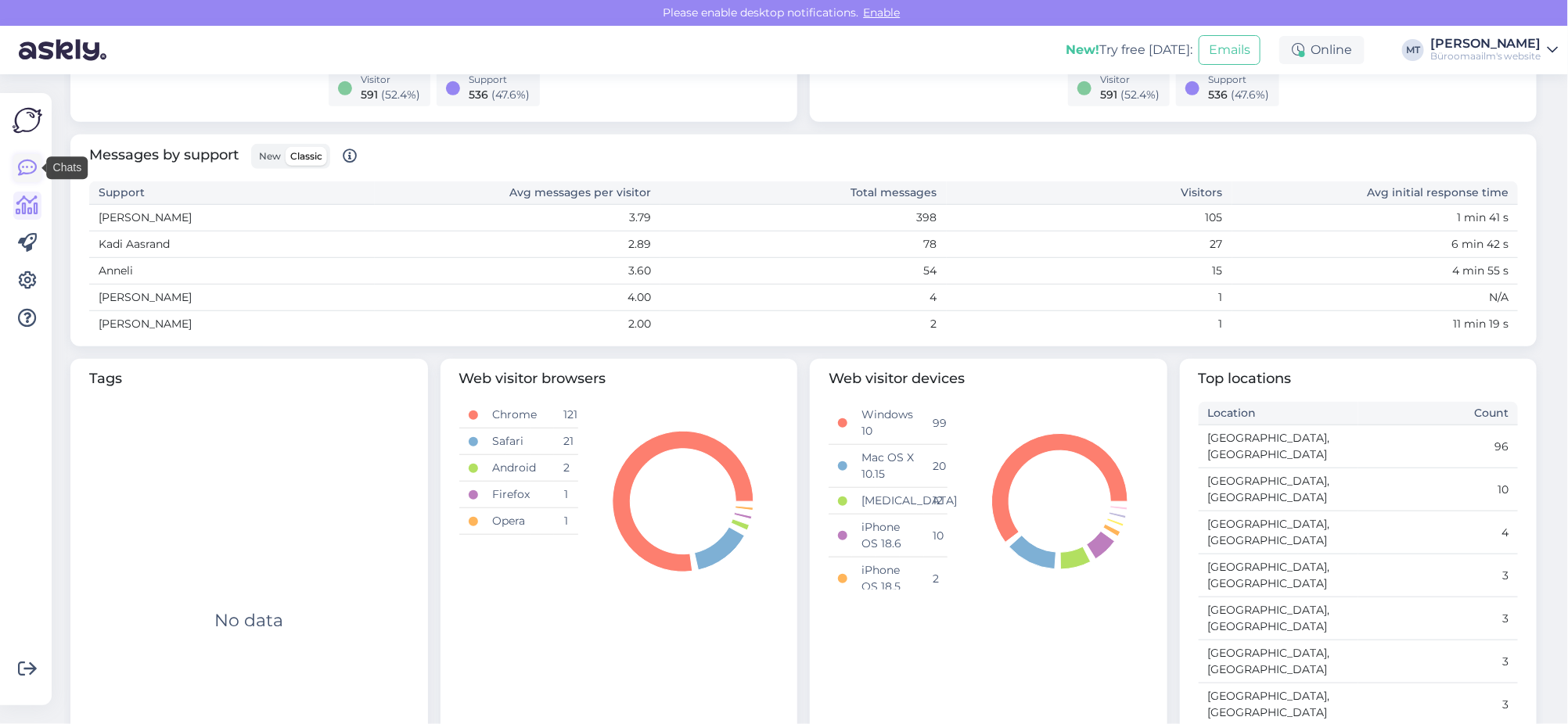
click at [24, 174] on icon at bounding box center [27, 168] width 19 height 19
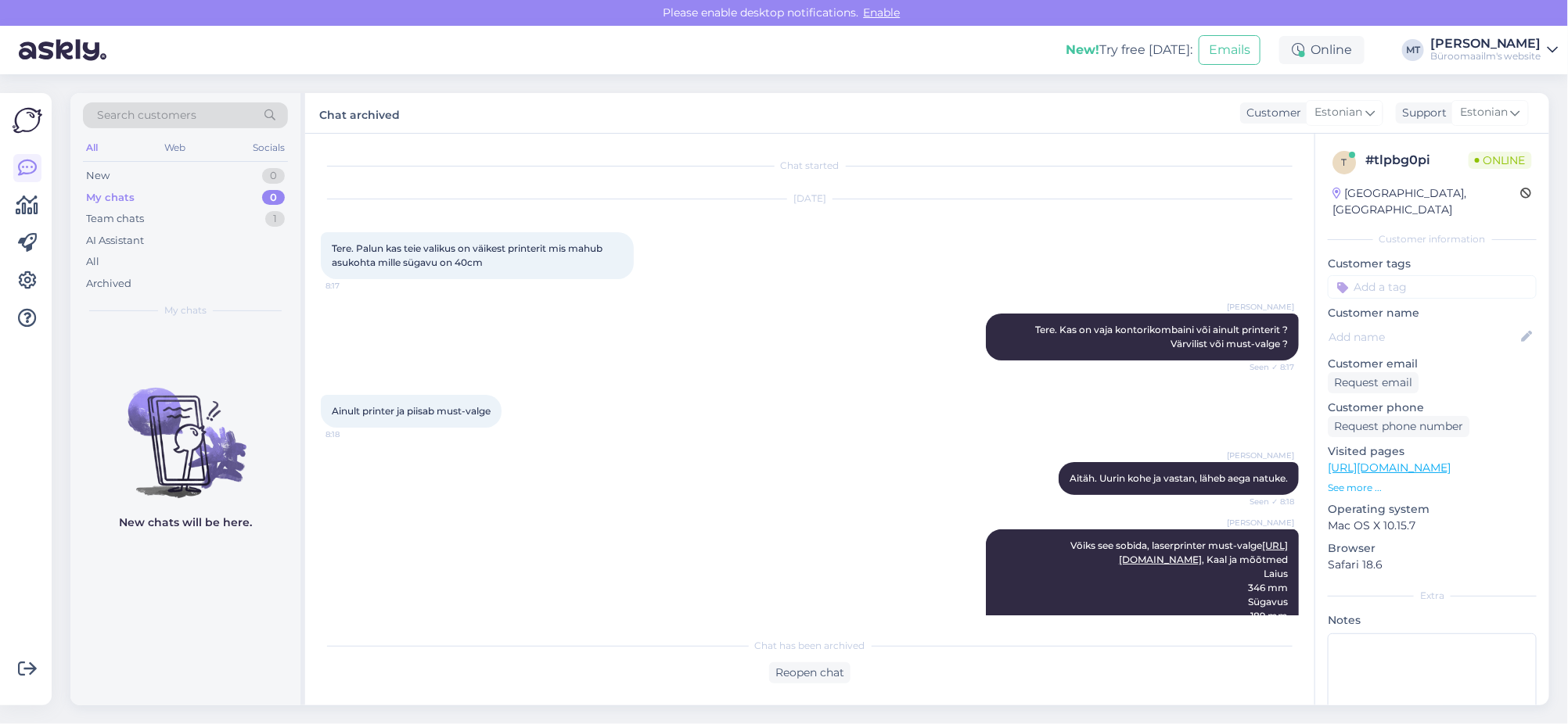
scroll to position [146, 0]
